Goal: Transaction & Acquisition: Purchase product/service

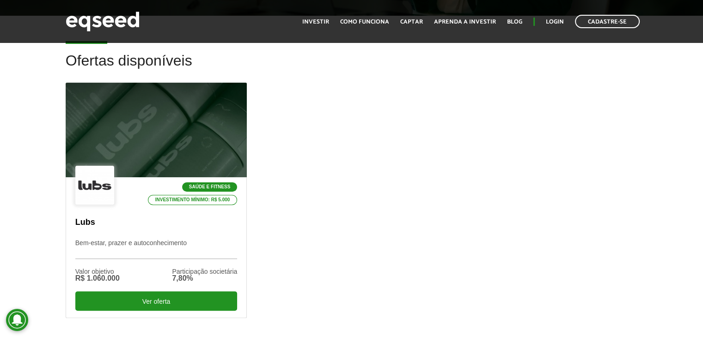
scroll to position [277, 0]
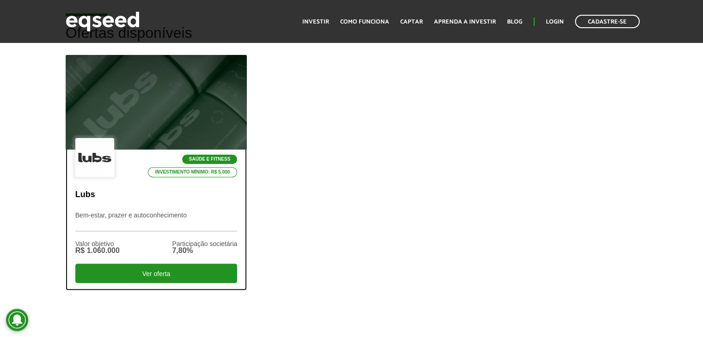
click at [154, 203] on div "Saúde e Fitness Investimento mínimo: R$ 5.000 Lubs Bem-estar, prazer e autoconh…" at bounding box center [156, 220] width 181 height 140
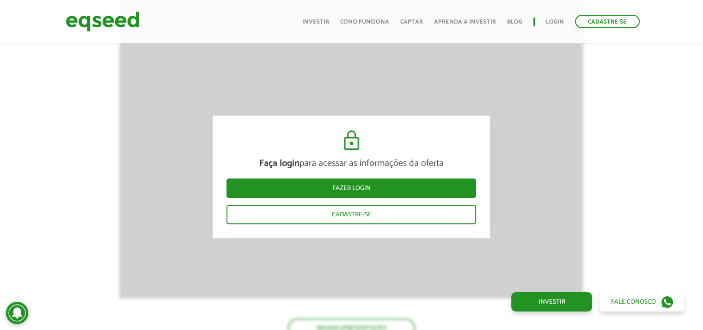
scroll to position [1109, 0]
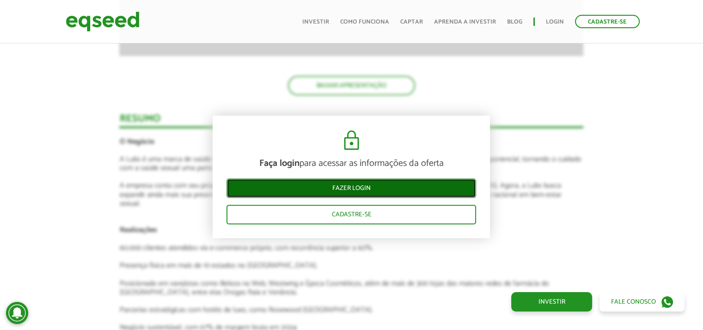
click at [356, 184] on link "Fazer login" at bounding box center [352, 187] width 250 height 19
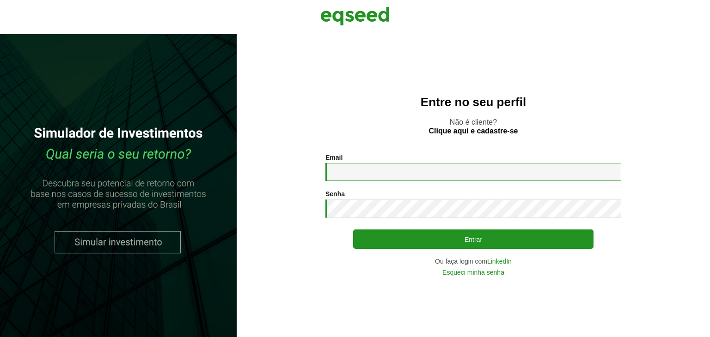
click at [361, 172] on input "Email *" at bounding box center [473, 172] width 296 height 18
type input "*"
type input "**********"
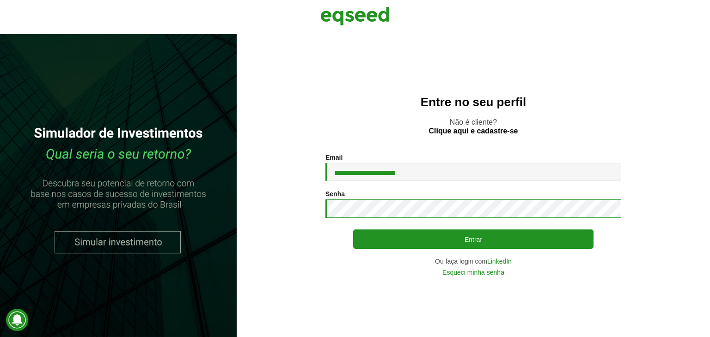
click at [353, 230] on button "Entrar" at bounding box center [473, 239] width 240 height 19
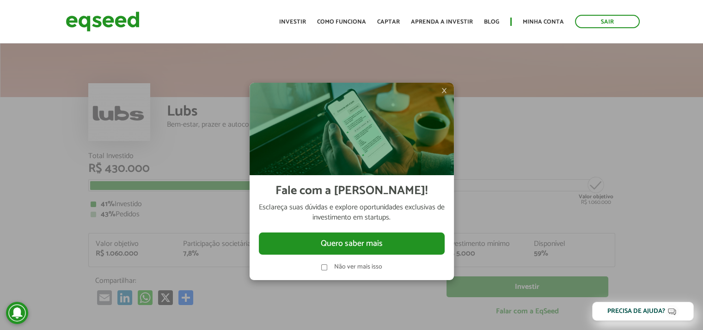
click at [441, 86] on span "×" at bounding box center [444, 90] width 6 height 11
